Goal: Task Accomplishment & Management: Manage account settings

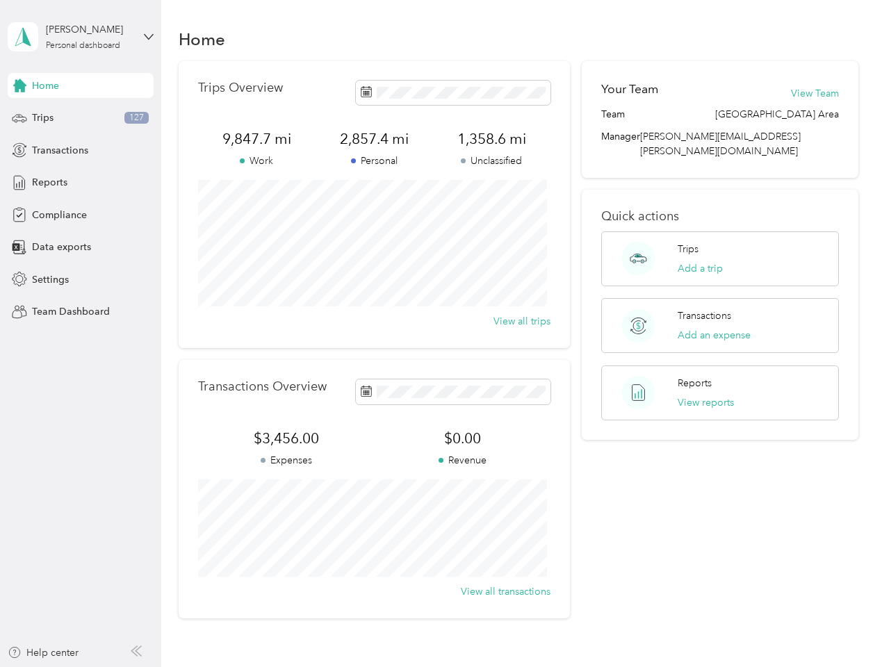
click at [441, 334] on div "Trips Overview 9,847.7 mi Work 2,857.4 mi Personal 1,358.6 mi Unclassified View…" at bounding box center [374, 204] width 391 height 287
click at [81, 37] on div "[PERSON_NAME]" at bounding box center [89, 29] width 87 height 15
click at [81, 85] on div "You’re signed in as [PERSON_NAME][EMAIL_ADDRESS][PERSON_NAME][DOMAIN_NAME] Team…" at bounding box center [233, 122] width 450 height 142
click at [19, 85] on div "You’re signed in as [PERSON_NAME][EMAIL_ADDRESS][PERSON_NAME][DOMAIN_NAME] Team…" at bounding box center [233, 122] width 450 height 142
click at [81, 118] on div "Trips 127" at bounding box center [81, 118] width 146 height 25
